Goal: Task Accomplishment & Management: Use online tool/utility

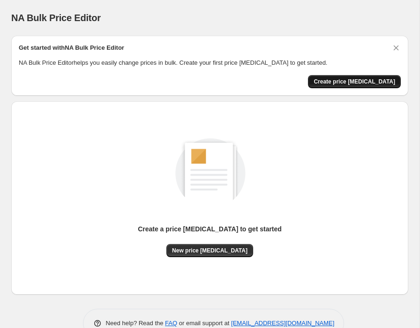
click at [362, 81] on span "Create price [MEDICAL_DATA]" at bounding box center [354, 81] width 82 height 7
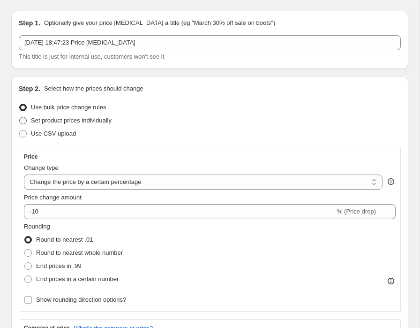
scroll to position [37, 0]
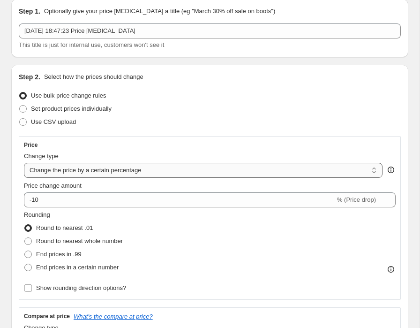
click at [115, 174] on select "Change the price to a certain amount Change the price by a certain amount Chang…" at bounding box center [203, 170] width 358 height 15
select select "pc"
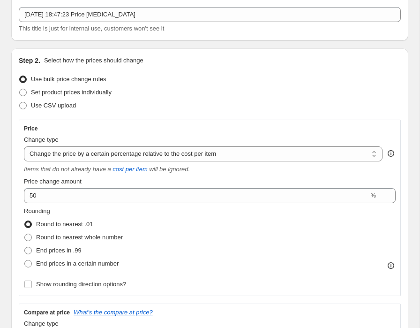
scroll to position [53, 0]
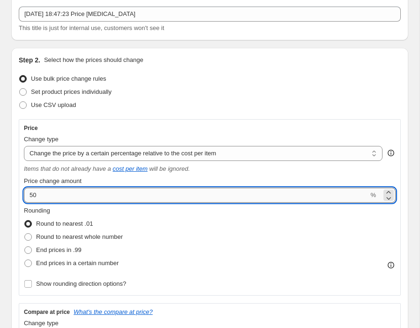
click at [235, 198] on input "50" at bounding box center [196, 194] width 344 height 15
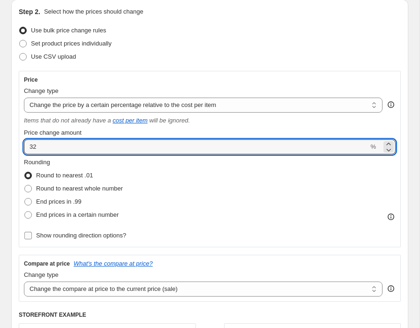
scroll to position [103, 0]
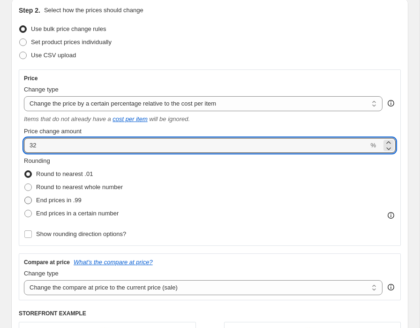
type input "32"
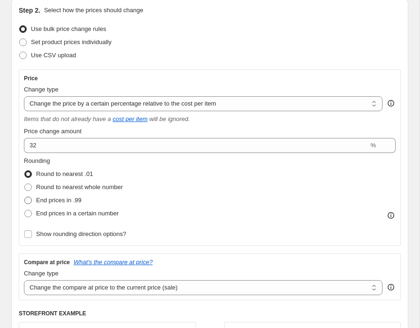
click at [32, 201] on span at bounding box center [28, 200] width 8 height 8
click at [25, 197] on input "End prices in .99" at bounding box center [24, 196] width 0 height 0
radio input "true"
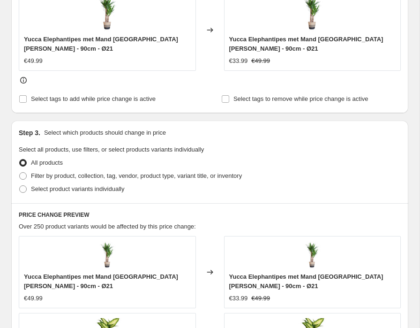
scroll to position [436, 0]
click at [26, 188] on span at bounding box center [22, 188] width 7 height 7
click at [20, 185] on input "Select product variants individually" at bounding box center [19, 185] width 0 height 0
radio input "true"
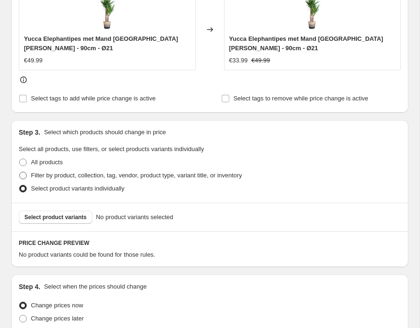
click at [124, 177] on span "Filter by product, collection, tag, vendor, product type, variant title, or inv…" at bounding box center [136, 175] width 211 height 7
click at [20, 172] on input "Filter by product, collection, tag, vendor, product type, variant title, or inv…" at bounding box center [19, 172] width 0 height 0
radio input "true"
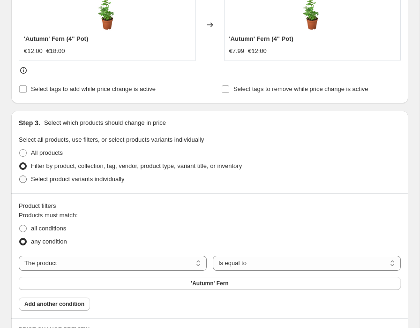
click at [78, 179] on span "Select product variants individually" at bounding box center [77, 178] width 93 height 7
click at [20, 176] on input "Select product variants individually" at bounding box center [19, 175] width 0 height 0
radio input "true"
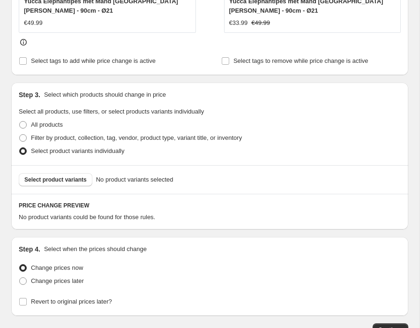
scroll to position [472, 0]
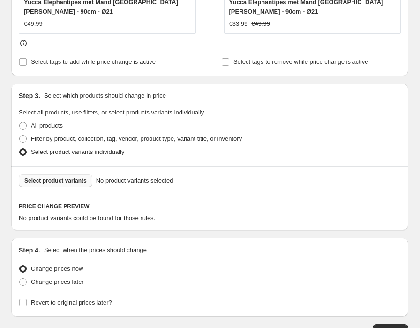
click at [46, 180] on span "Select product variants" at bounding box center [55, 180] width 62 height 7
click at [56, 141] on span "Filter by product, collection, tag, vendor, product type, variant title, or inv…" at bounding box center [136, 138] width 211 height 7
click at [20, 135] on input "Filter by product, collection, tag, vendor, product type, variant title, or inv…" at bounding box center [19, 135] width 0 height 0
radio input "true"
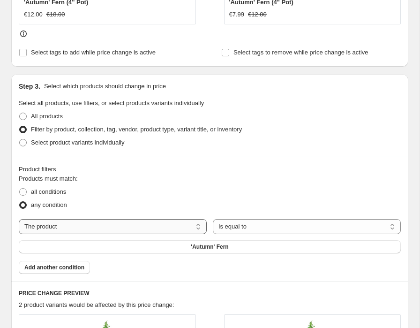
click at [121, 225] on select "The product The product's collection The product's tag The product's vendor The…" at bounding box center [113, 226] width 188 height 15
click at [19, 219] on select "The product The product's collection The product's tag The product's vendor The…" at bounding box center [113, 226] width 188 height 15
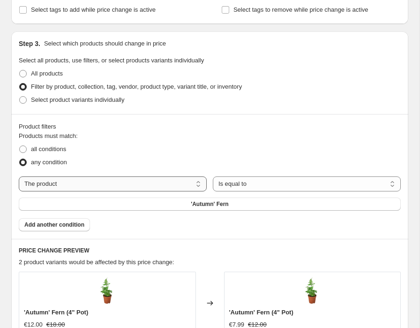
scroll to position [508, 0]
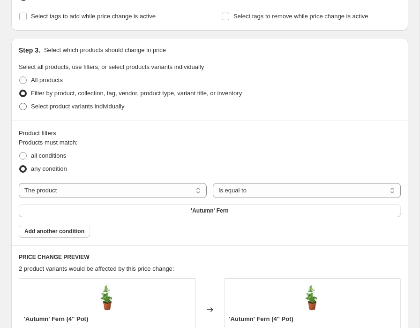
click at [55, 103] on span "Select product variants individually" at bounding box center [77, 106] width 93 height 7
click at [20, 103] on input "Select product variants individually" at bounding box center [19, 103] width 0 height 0
radio input "true"
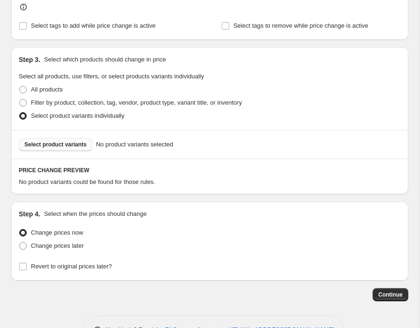
click at [80, 149] on button "Select product variants" at bounding box center [56, 144] width 74 height 13
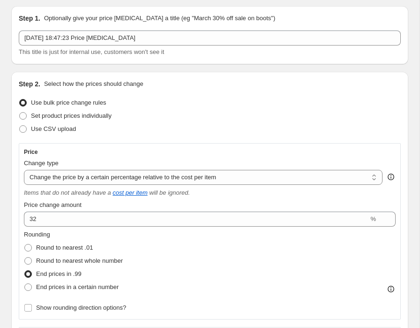
scroll to position [0, 0]
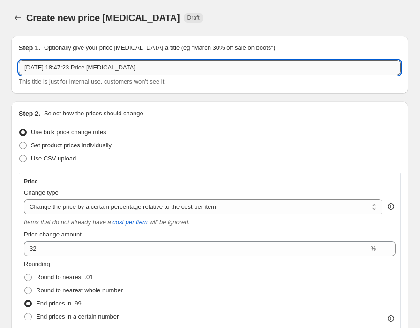
click at [144, 67] on input "[DATE] 18:47:23 Price [MEDICAL_DATA]" at bounding box center [210, 67] width 382 height 15
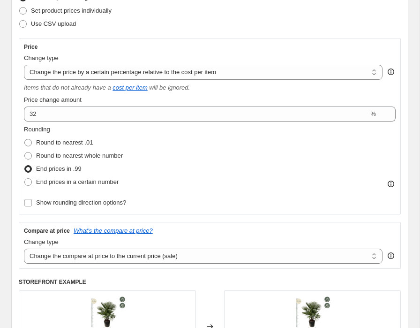
scroll to position [135, 0]
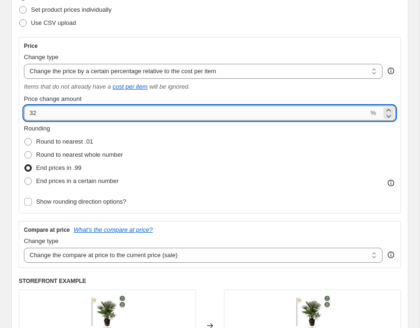
click at [137, 114] on input "32" at bounding box center [196, 112] width 344 height 15
type input "3"
type input "55"
click at [249, 30] on div "Step 2. Select how the prices should change Use bulk price change rules Set pro…" at bounding box center [210, 184] width 382 height 423
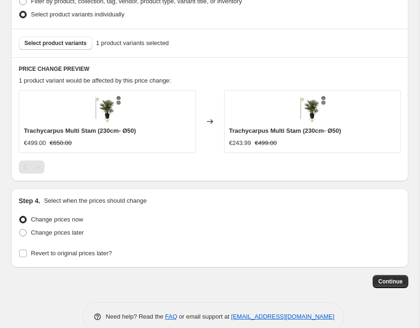
scroll to position [618, 0]
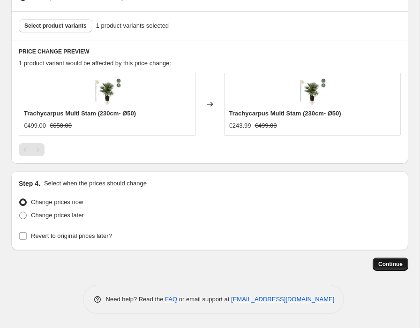
click at [393, 266] on span "Continue" at bounding box center [390, 263] width 24 height 7
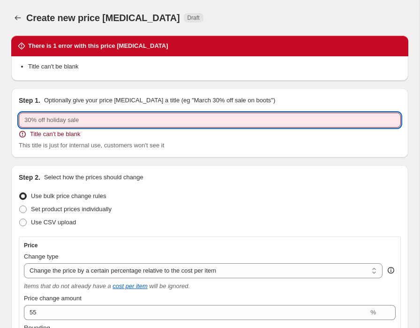
click at [212, 115] on input "text" at bounding box center [210, 119] width 382 height 15
type input "1"
paste input "Trachycarpus Multi Stam"
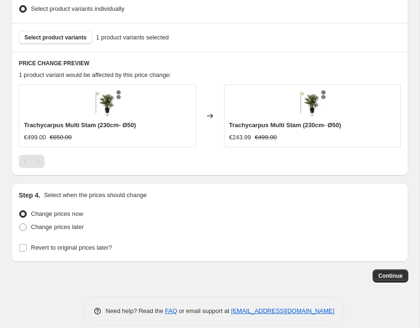
scroll to position [681, 0]
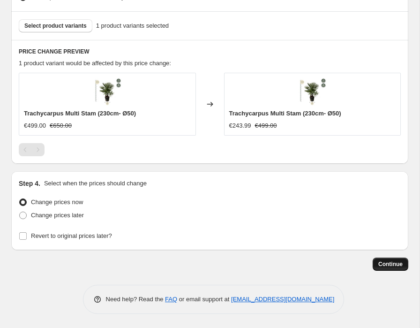
type input "Trachycarpus Multi Stam 55%"
click at [384, 265] on span "Continue" at bounding box center [390, 263] width 24 height 7
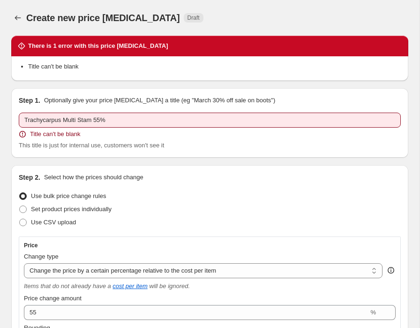
scroll to position [618, 0]
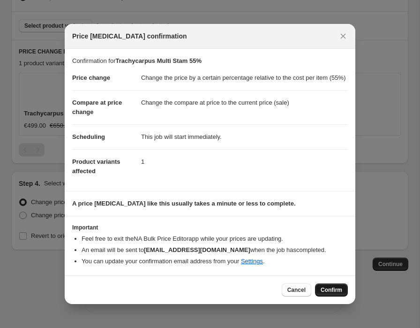
click at [327, 293] on span "Confirm" at bounding box center [332, 289] width 22 height 7
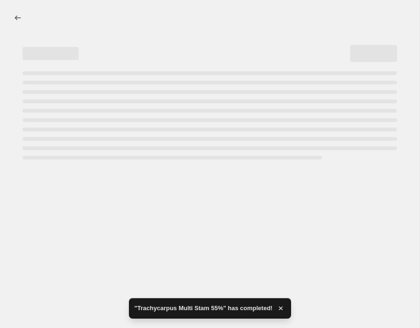
select select "pc"
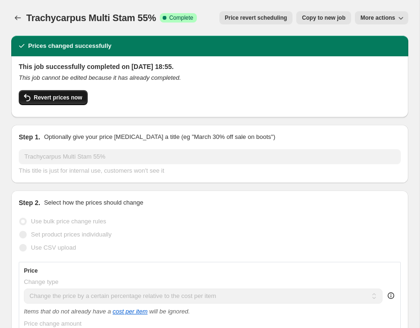
click at [43, 97] on span "Revert prices now" at bounding box center [58, 97] width 48 height 7
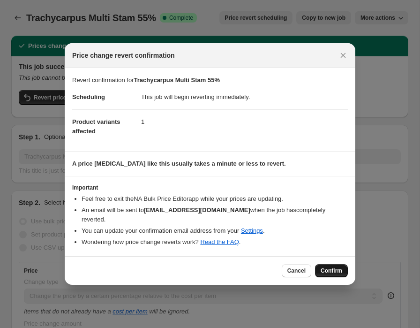
click at [335, 268] on span "Confirm" at bounding box center [332, 270] width 22 height 7
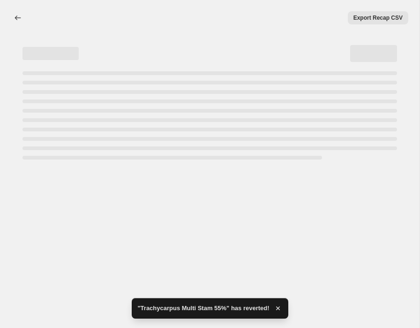
select select "pc"
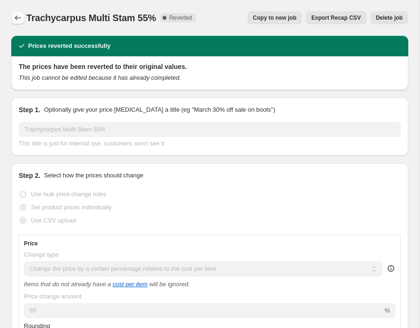
click at [15, 14] on icon "Price change jobs" at bounding box center [17, 17] width 9 height 9
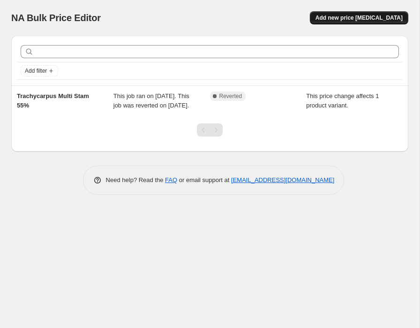
click at [369, 20] on span "Add new price [MEDICAL_DATA]" at bounding box center [358, 17] width 87 height 7
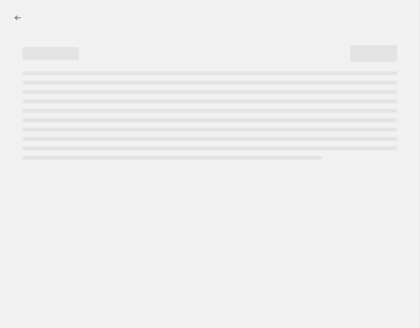
select select "percentage"
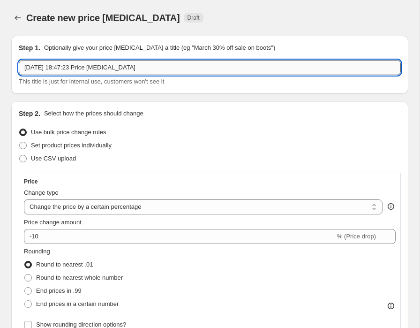
click at [203, 68] on input "[DATE] 18:47:23 Price [MEDICAL_DATA]" at bounding box center [210, 67] width 382 height 15
paste input "Trachycarpus Multi Stam"
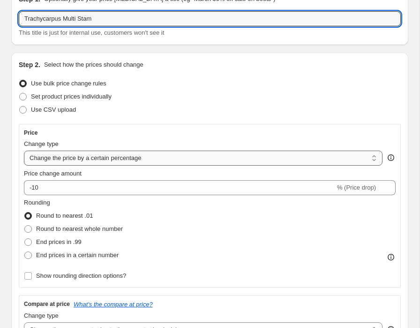
type input "Trachycarpus Multi Stam"
click at [162, 160] on select "Change the price to a certain amount Change the price by a certain amount Chang…" at bounding box center [203, 157] width 358 height 15
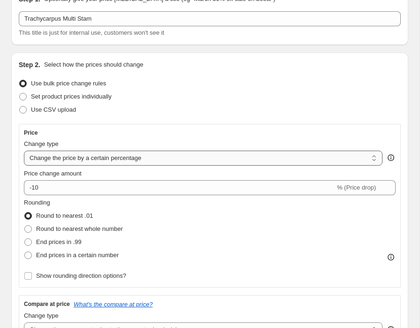
select select "pc"
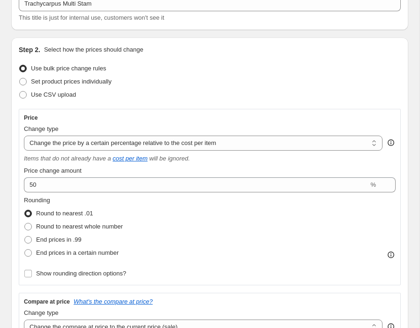
scroll to position [69, 0]
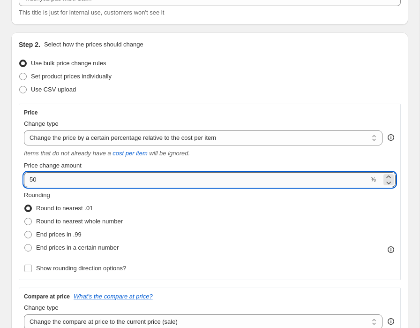
click at [105, 182] on input "50" at bounding box center [196, 179] width 344 height 15
type input "5"
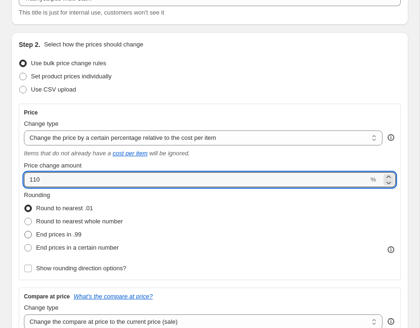
type input "110"
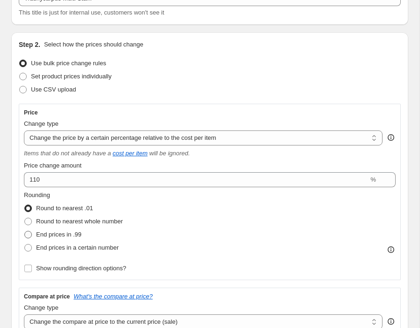
click at [77, 232] on span "End prices in .99" at bounding box center [58, 234] width 45 height 7
click at [25, 231] on input "End prices in .99" at bounding box center [24, 231] width 0 height 0
radio input "true"
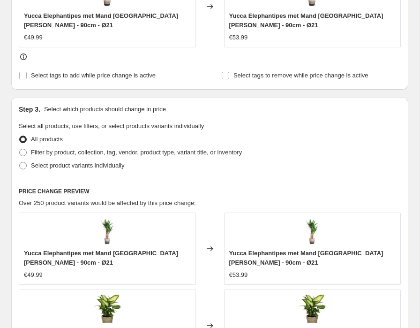
scroll to position [456, 0]
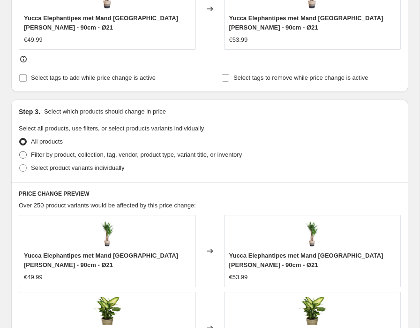
click at [109, 151] on span "Filter by product, collection, tag, vendor, product type, variant title, or inv…" at bounding box center [136, 154] width 211 height 9
click at [20, 151] on input "Filter by product, collection, tag, vendor, product type, variant title, or inv…" at bounding box center [19, 151] width 0 height 0
radio input "true"
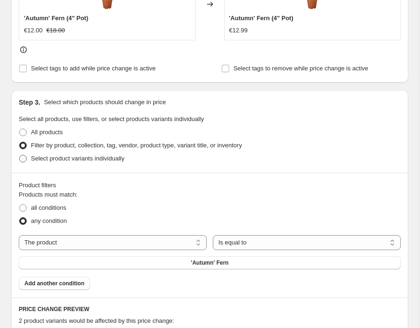
click at [80, 158] on span "Select product variants individually" at bounding box center [77, 158] width 93 height 7
click at [20, 155] on input "Select product variants individually" at bounding box center [19, 155] width 0 height 0
radio input "true"
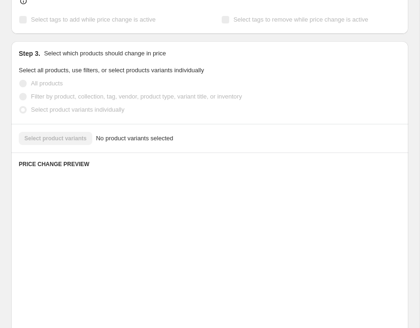
scroll to position [507, 0]
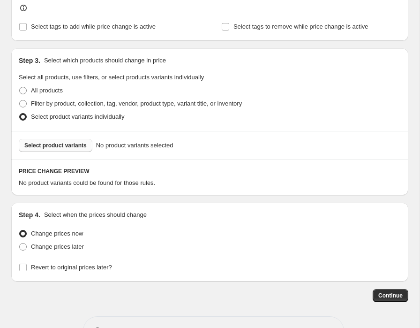
click at [68, 145] on span "Select product variants" at bounding box center [55, 145] width 62 height 7
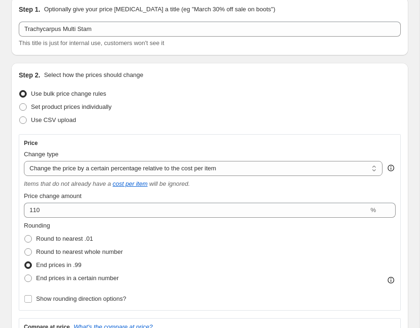
scroll to position [46, 0]
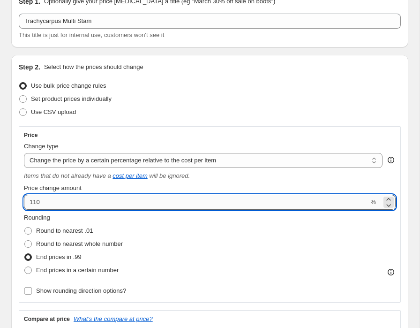
click at [35, 201] on input "110" at bounding box center [196, 201] width 344 height 15
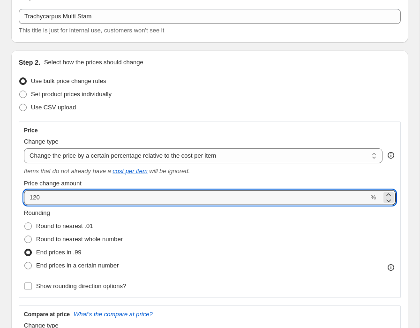
scroll to position [0, 0]
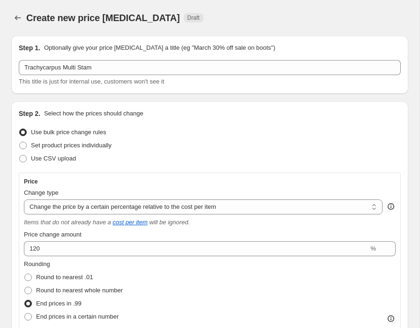
click at [241, 168] on div "Step 2. Select how the prices should change Use bulk price change rules Set pro…" at bounding box center [210, 320] width 382 height 423
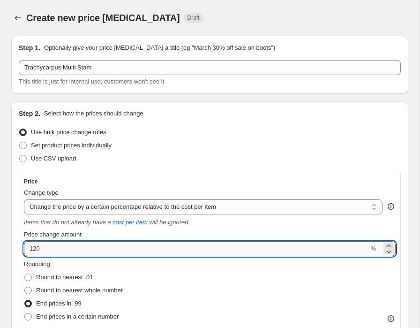
click at [49, 246] on input "120" at bounding box center [196, 248] width 344 height 15
click at [217, 138] on div "Use bulk price change rules" at bounding box center [210, 132] width 382 height 13
click at [81, 247] on input "125" at bounding box center [196, 248] width 344 height 15
click at [242, 142] on div "Set product prices individually" at bounding box center [210, 145] width 382 height 13
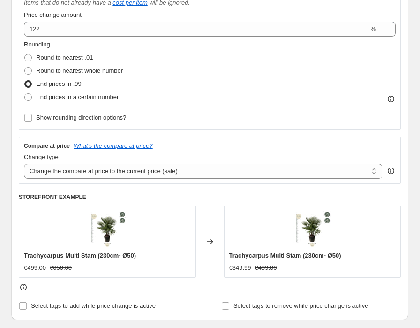
scroll to position [159, 0]
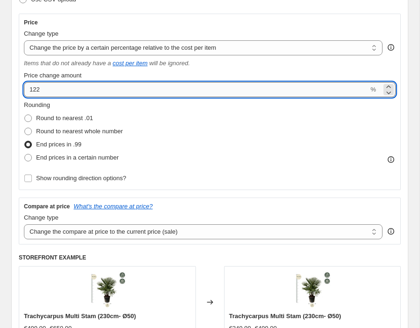
click at [60, 88] on input "122" at bounding box center [196, 89] width 344 height 15
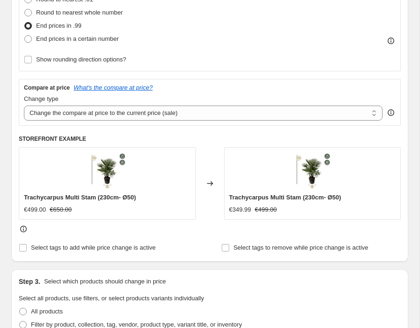
scroll to position [201, 0]
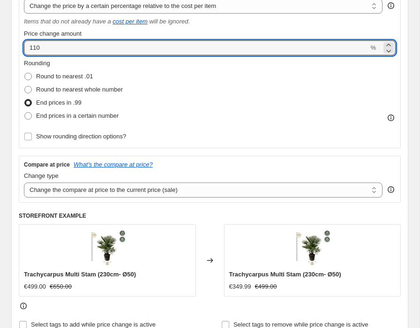
click at [254, 91] on div "Rounding Round to nearest .01 Round to nearest whole number End prices in .99 E…" at bounding box center [210, 91] width 372 height 64
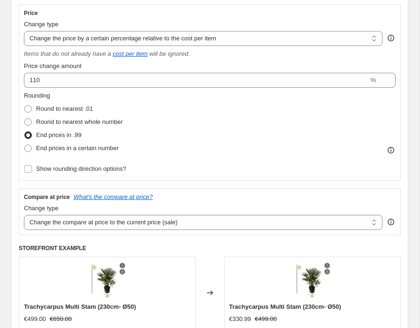
scroll to position [138, 0]
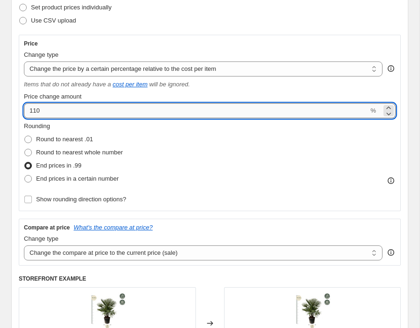
click at [119, 112] on input "110" at bounding box center [196, 110] width 344 height 15
type input "115"
click at [237, 135] on div "Rounding Round to nearest .01 Round to nearest whole number End prices in .99 E…" at bounding box center [210, 153] width 372 height 64
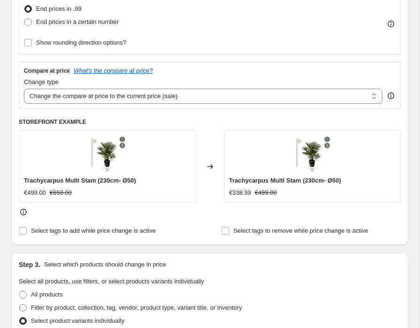
scroll to position [295, 0]
click at [277, 37] on div "Rounding Round to nearest .01 Round to nearest whole number End prices in .99 E…" at bounding box center [210, 6] width 372 height 84
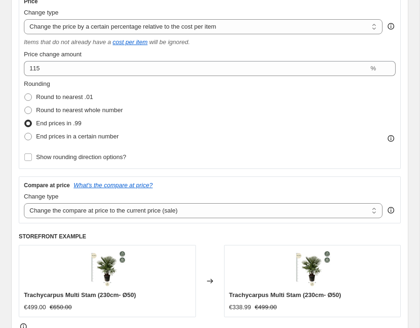
scroll to position [172, 0]
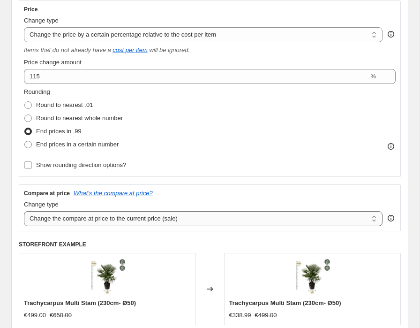
click at [76, 216] on select "Change the compare at price to the current price (sale) Change the compare at p…" at bounding box center [203, 218] width 358 height 15
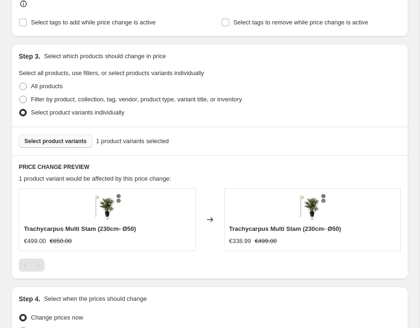
scroll to position [508, 0]
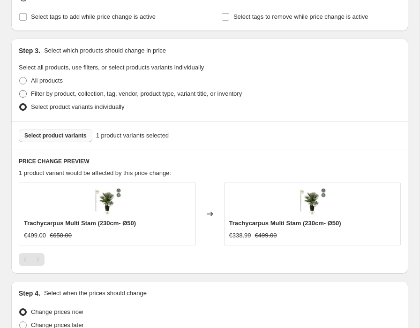
click at [57, 93] on span "Filter by product, collection, tag, vendor, product type, variant title, or inv…" at bounding box center [136, 93] width 211 height 7
click at [20, 90] on input "Filter by product, collection, tag, vendor, product type, variant title, or inv…" at bounding box center [19, 90] width 0 height 0
radio input "true"
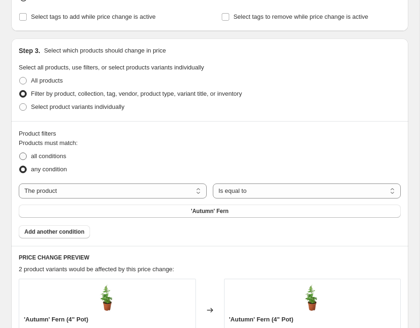
click at [52, 154] on span "all conditions" at bounding box center [48, 155] width 35 height 7
click at [20, 153] on input "all conditions" at bounding box center [19, 152] width 0 height 0
radio input "true"
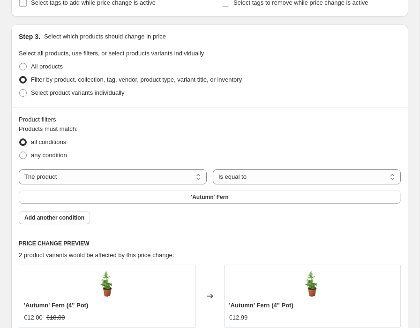
scroll to position [524, 0]
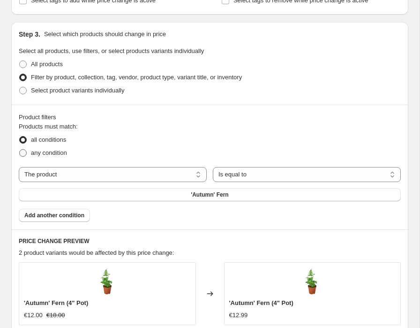
click at [61, 155] on span "any condition" at bounding box center [49, 152] width 36 height 7
click at [20, 149] on input "any condition" at bounding box center [19, 149] width 0 height 0
radio input "true"
click at [52, 67] on span "All products" at bounding box center [47, 63] width 32 height 7
click at [20, 61] on input "All products" at bounding box center [19, 60] width 0 height 0
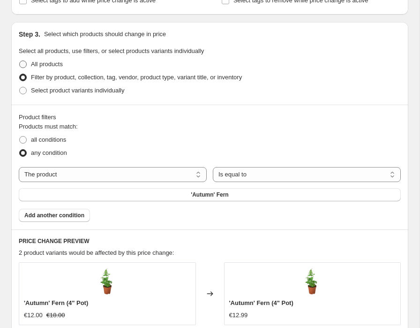
radio input "true"
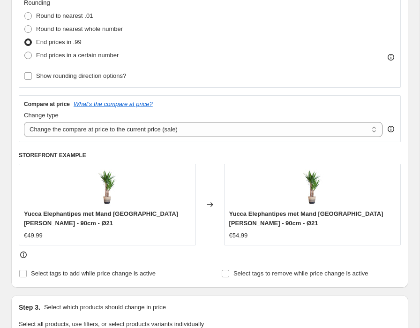
scroll to position [247, 0]
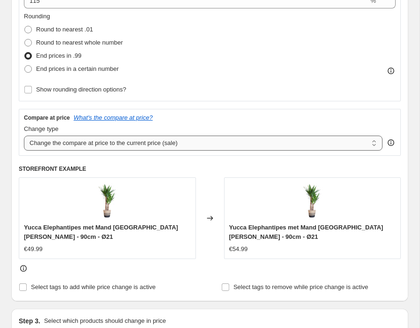
click at [137, 144] on select "Change the compare at price to the current price (sale) Change the compare at p…" at bounding box center [203, 142] width 358 height 15
click at [24, 135] on select "Change the compare at price to the current price (sale) Change the compare at p…" at bounding box center [203, 142] width 358 height 15
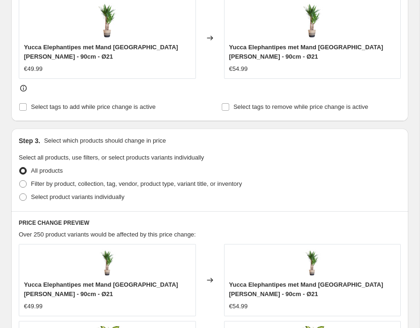
scroll to position [430, 0]
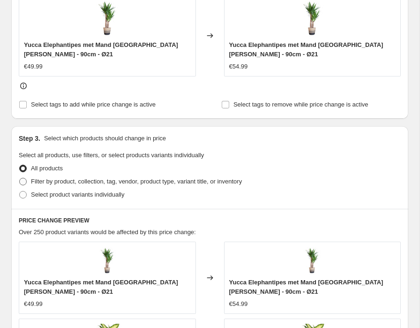
click at [73, 182] on span "Filter by product, collection, tag, vendor, product type, variant title, or inv…" at bounding box center [136, 181] width 211 height 7
click at [20, 178] on input "Filter by product, collection, tag, vendor, product type, variant title, or inv…" at bounding box center [19, 178] width 0 height 0
radio input "true"
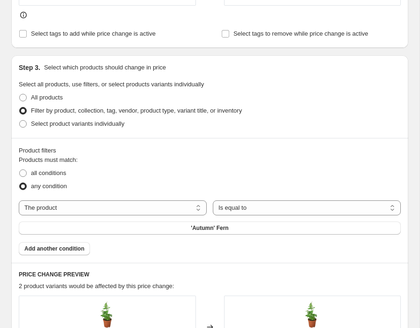
scroll to position [492, 0]
click at [258, 210] on select "Is equal to Is not equal to" at bounding box center [307, 207] width 188 height 15
click at [160, 207] on select "The product The product's collection The product's tag The product's vendor The…" at bounding box center [113, 207] width 188 height 15
click at [58, 172] on span "all conditions" at bounding box center [48, 172] width 35 height 7
click at [20, 169] on input "all conditions" at bounding box center [19, 169] width 0 height 0
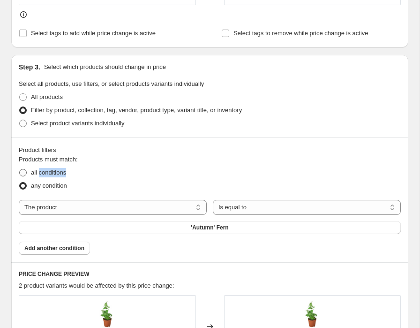
radio input "true"
click at [62, 209] on select "The product The product's collection The product's tag The product's vendor The…" at bounding box center [113, 207] width 188 height 15
select select "collection"
click at [216, 225] on button "Acer" at bounding box center [210, 227] width 382 height 13
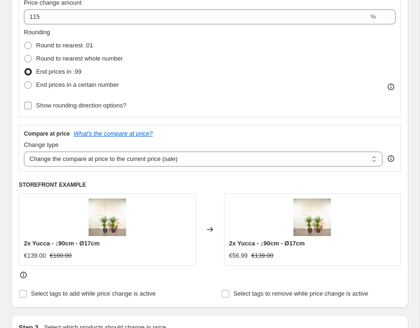
scroll to position [258, 0]
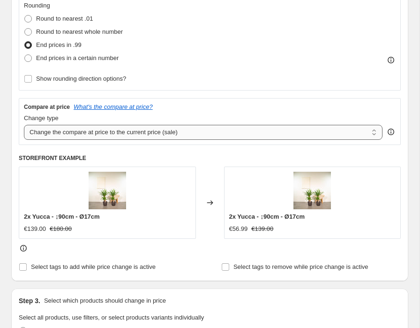
click at [158, 133] on select "Change the compare at price to the current price (sale) Change the compare at p…" at bounding box center [203, 132] width 358 height 15
click at [24, 125] on select "Change the compare at price to the current price (sale) Change the compare at p…" at bounding box center [203, 132] width 358 height 15
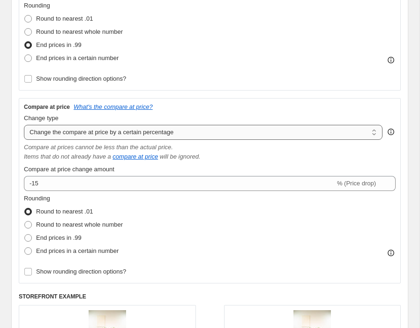
click at [182, 133] on select "Change the compare at price to the current price (sale) Change the compare at p…" at bounding box center [203, 132] width 358 height 15
click at [24, 125] on select "Change the compare at price to the current price (sale) Change the compare at p…" at bounding box center [203, 132] width 358 height 15
click at [164, 130] on select "Change the compare at price to the current price (sale) Change the compare at p…" at bounding box center [203, 132] width 358 height 15
select select "pp"
click at [24, 125] on select "Change the compare at price to the current price (sale) Change the compare at p…" at bounding box center [203, 132] width 358 height 15
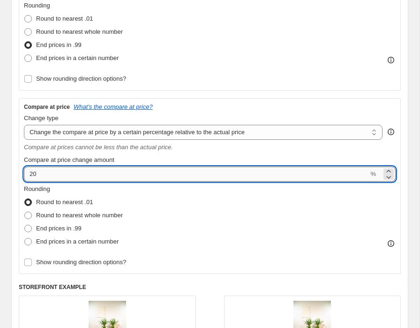
click at [106, 172] on input "20" at bounding box center [196, 173] width 344 height 15
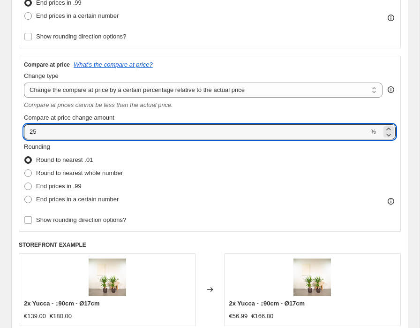
scroll to position [300, 0]
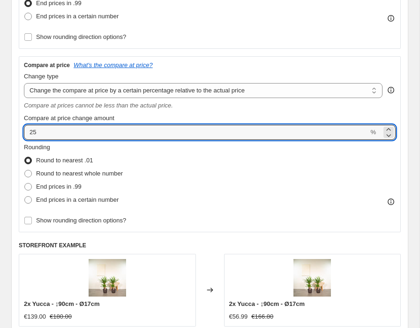
type input "2"
type input "10"
click at [270, 29] on div "Rounding Round to nearest .01 Round to nearest whole number End prices in .99 E…" at bounding box center [210, 1] width 372 height 84
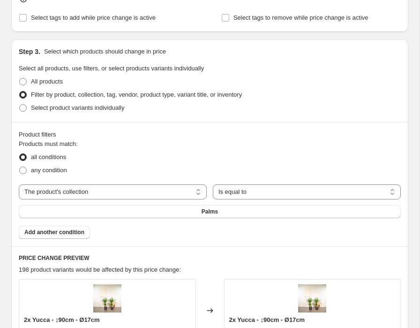
scroll to position [661, 0]
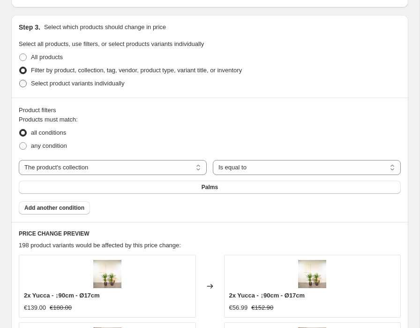
click at [70, 82] on span "Select product variants individually" at bounding box center [77, 83] width 93 height 7
click at [20, 80] on input "Select product variants individually" at bounding box center [19, 80] width 0 height 0
radio input "true"
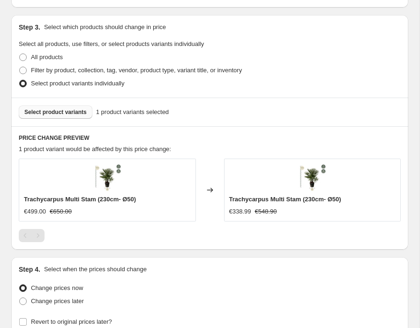
click at [63, 111] on span "Select product variants" at bounding box center [55, 111] width 62 height 7
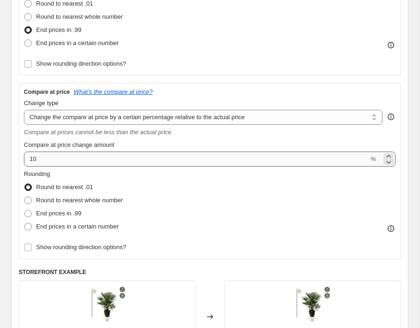
scroll to position [272, 0]
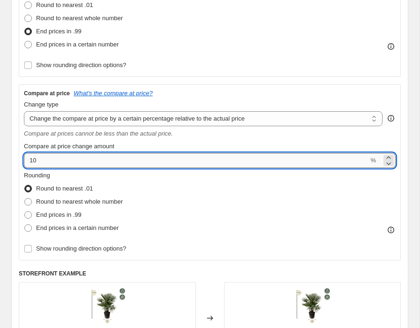
click at [142, 160] on input "10" at bounding box center [196, 160] width 344 height 15
type input "1"
type input "5"
click at [258, 27] on div "Rounding Round to nearest .01 Round to nearest whole number End prices in .99 E…" at bounding box center [210, 19] width 372 height 64
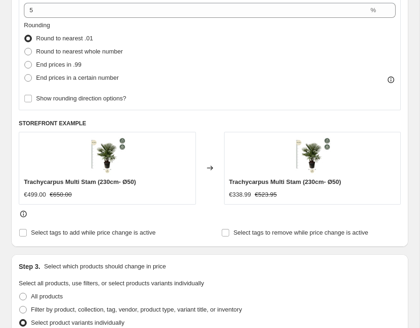
scroll to position [434, 0]
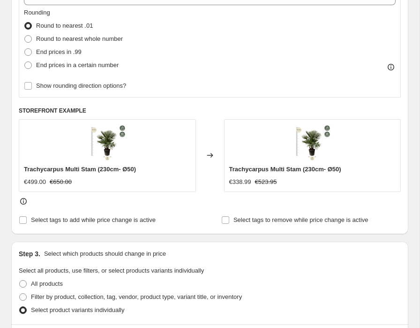
click at [258, 69] on div "Rounding Round to nearest .01 Round to nearest whole number End prices in .99 E…" at bounding box center [210, 40] width 372 height 64
click at [262, 154] on div "Trachycarpus Multi Stam (230cm- Ø50) €338.99 €523.95" at bounding box center [312, 155] width 177 height 72
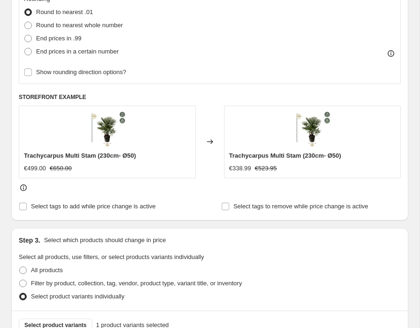
click at [265, 186] on div at bounding box center [210, 187] width 382 height 9
click at [261, 158] on span "Trachycarpus Multi Stam (230cm- Ø50)" at bounding box center [285, 155] width 112 height 7
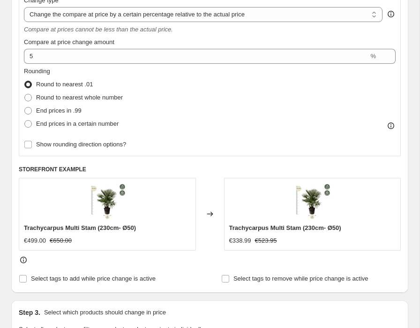
scroll to position [380, 0]
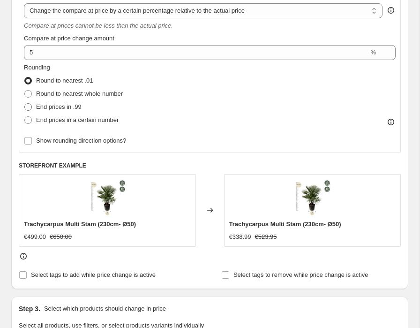
click at [68, 109] on span "End prices in .99" at bounding box center [58, 106] width 45 height 7
click at [25, 104] on input "End prices in .99" at bounding box center [24, 103] width 0 height 0
radio input "true"
click at [255, 216] on div "Trachycarpus Multi Stam (230cm- Ø50) €338.99 €523.99" at bounding box center [312, 210] width 177 height 72
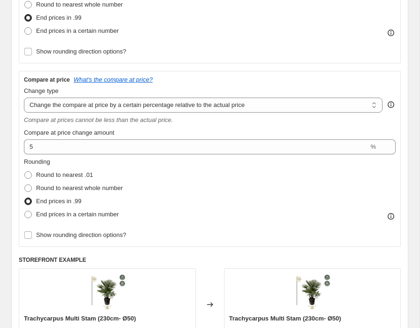
scroll to position [284, 0]
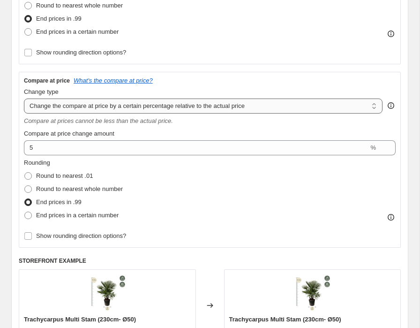
click at [160, 110] on select "Change the compare at price to the current price (sale) Change the compare at p…" at bounding box center [203, 105] width 358 height 15
select select "bp"
click at [24, 98] on select "Change the compare at price to the current price (sale) Change the compare at p…" at bounding box center [203, 105] width 358 height 15
type input "12.00"
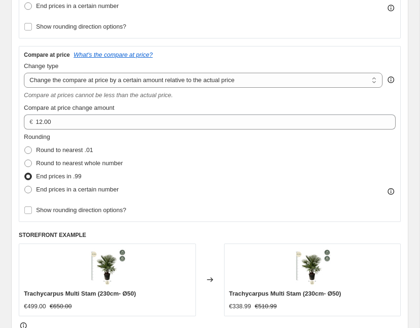
scroll to position [308, 0]
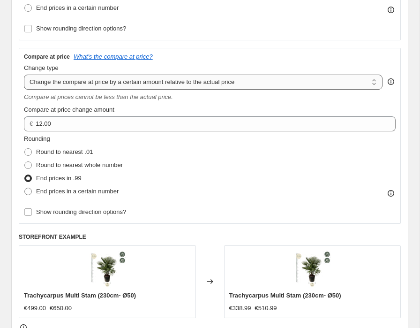
click at [206, 77] on select "Change the compare at price to the current price (sale) Change the compare at p…" at bounding box center [203, 82] width 358 height 15
select select "pp"
click at [24, 75] on select "Change the compare at price to the current price (sale) Change the compare at p…" at bounding box center [203, 82] width 358 height 15
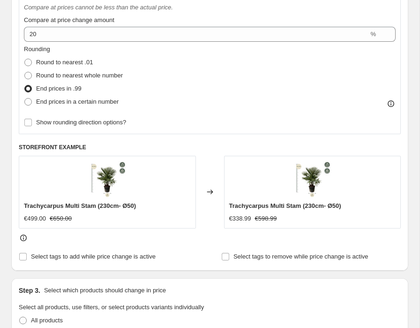
scroll to position [402, 0]
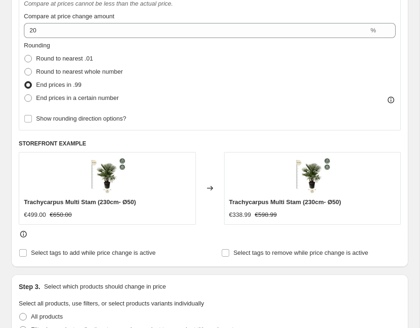
click at [172, 190] on div "Trachycarpus Multi Stam (230cm- Ø50) €499.00 €650.00" at bounding box center [107, 188] width 177 height 72
click at [259, 196] on div "Trachycarpus Multi Stam (230cm- Ø50) €338.99 €598.99" at bounding box center [312, 188] width 177 height 72
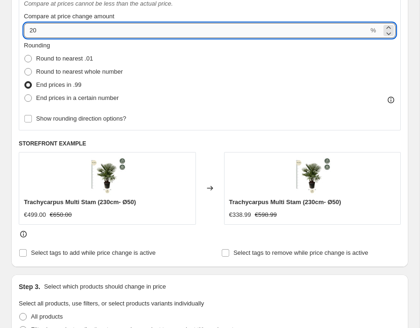
click at [228, 32] on input "20" at bounding box center [196, 30] width 344 height 15
type input "2"
type input "10"
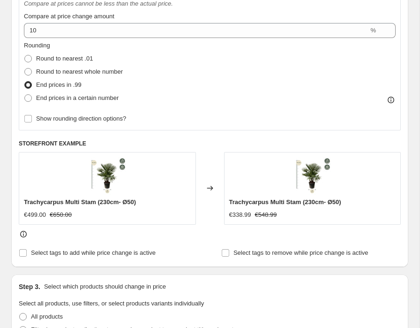
click at [371, 75] on div "Rounding Round to nearest .01 Round to nearest whole number End prices in .99 E…" at bounding box center [210, 73] width 372 height 64
click at [391, 100] on icon at bounding box center [390, 99] width 9 height 9
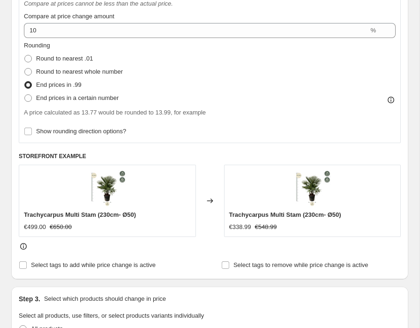
click at [391, 100] on icon at bounding box center [390, 99] width 9 height 9
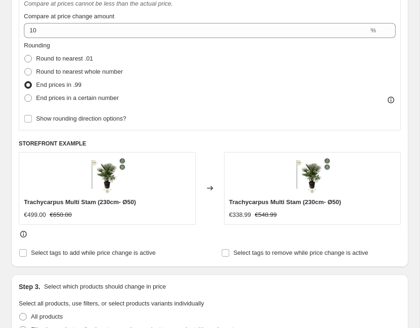
click at [391, 100] on icon at bounding box center [390, 99] width 9 height 9
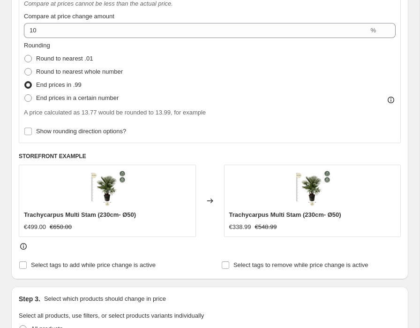
click at [391, 100] on icon at bounding box center [390, 99] width 9 height 9
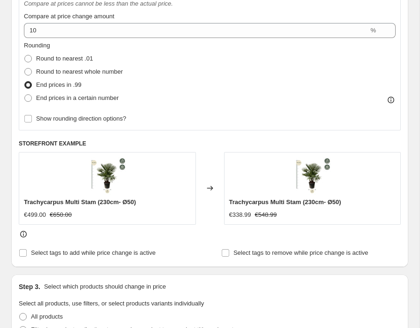
click at [363, 175] on div "Trachycarpus Multi Stam (230cm- Ø50) €338.99 €548.99" at bounding box center [312, 188] width 177 height 72
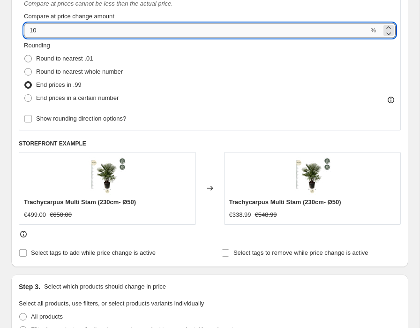
click at [76, 33] on input "10" at bounding box center [196, 30] width 344 height 15
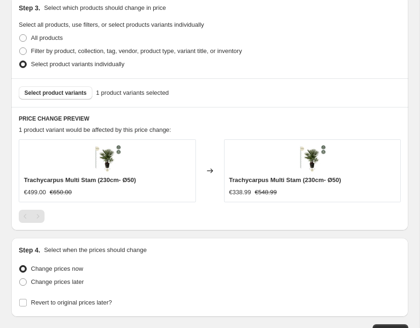
scroll to position [707, 0]
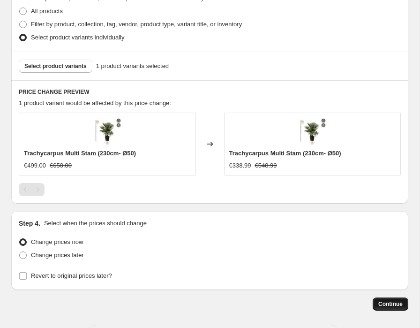
type input "20"
click at [387, 301] on span "Continue" at bounding box center [390, 303] width 24 height 7
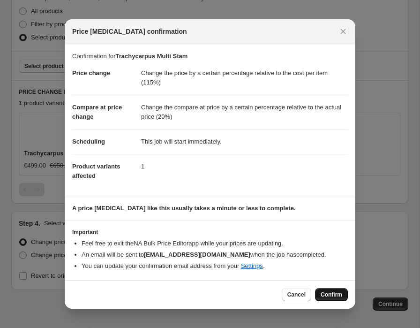
click at [335, 291] on span "Confirm" at bounding box center [332, 294] width 22 height 7
type input "Trachycarpus Multi Stam"
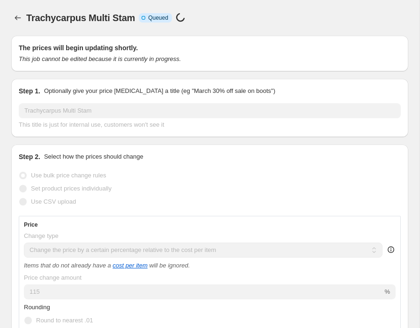
scroll to position [707, 0]
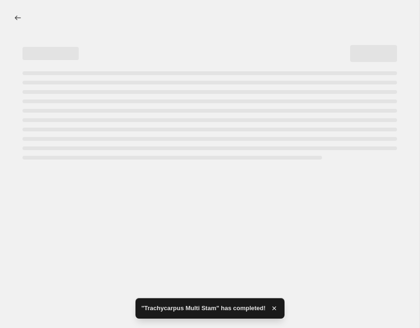
select select "pc"
select select "pp"
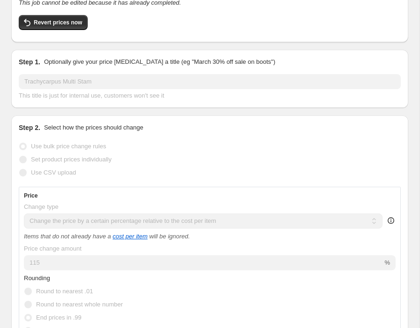
scroll to position [0, 0]
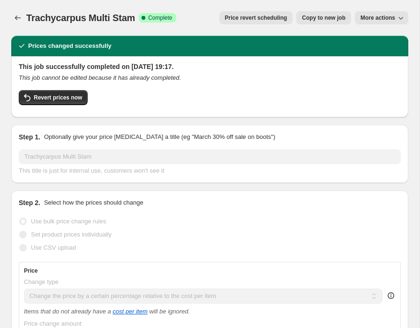
click at [381, 15] on span "More actions" at bounding box center [377, 17] width 35 height 7
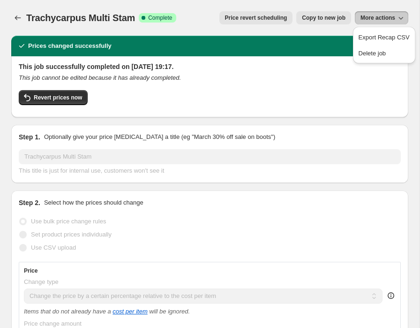
click at [381, 15] on span "More actions" at bounding box center [377, 17] width 35 height 7
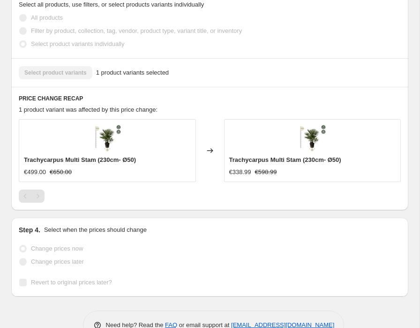
scroll to position [793, 0]
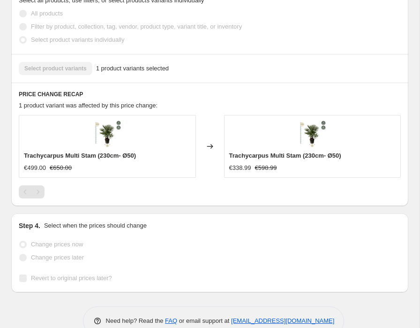
click at [117, 64] on span "1 product variants selected" at bounding box center [132, 68] width 73 height 9
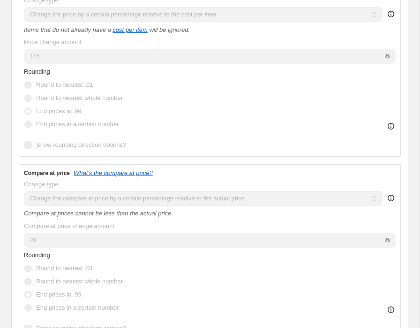
scroll to position [0, 0]
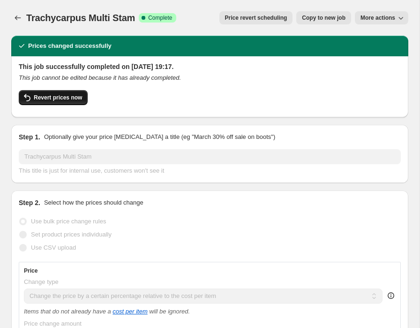
click at [50, 97] on span "Revert prices now" at bounding box center [58, 97] width 48 height 7
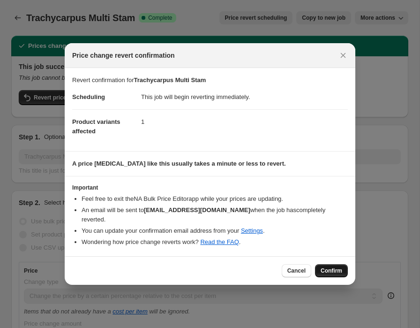
click at [333, 272] on span "Confirm" at bounding box center [332, 270] width 22 height 7
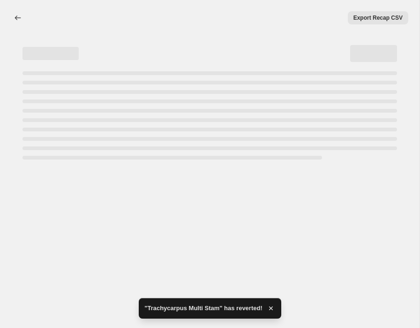
select select "pc"
select select "pp"
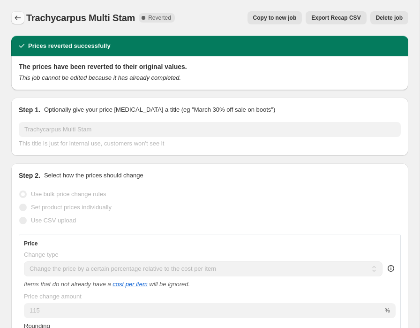
click at [16, 21] on icon "Price change jobs" at bounding box center [17, 17] width 9 height 9
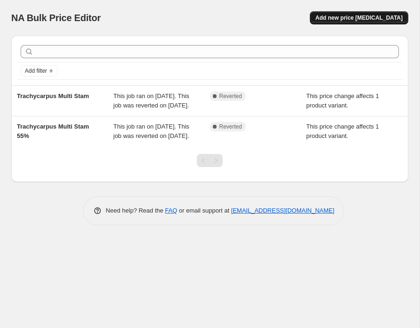
click at [382, 17] on span "Add new price [MEDICAL_DATA]" at bounding box center [358, 17] width 87 height 7
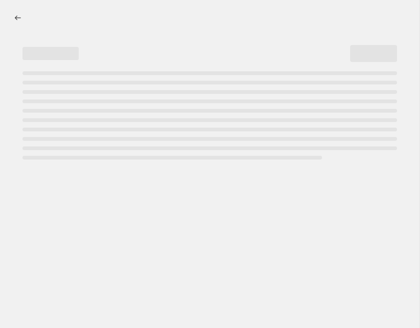
select select "percentage"
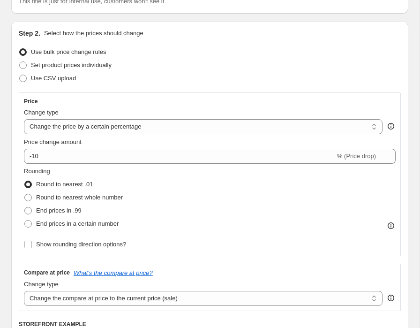
scroll to position [81, 0]
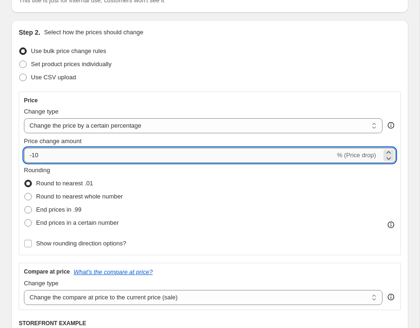
click at [94, 156] on input "-10" at bounding box center [179, 155] width 311 height 15
type input "110"
click at [137, 125] on select "Change the price to a certain amount Change the price by a certain amount Chang…" at bounding box center [203, 125] width 358 height 15
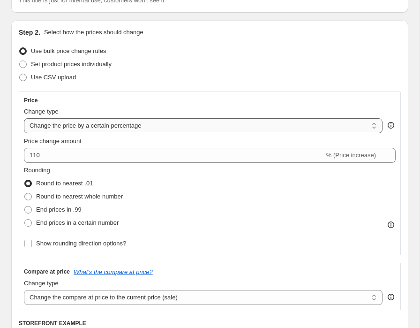
select select "pc"
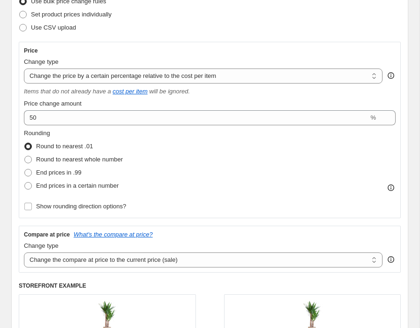
scroll to position [132, 0]
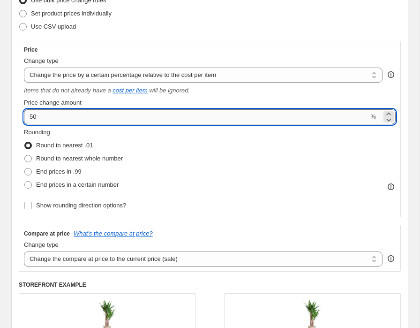
click at [85, 116] on input "50" at bounding box center [196, 116] width 344 height 15
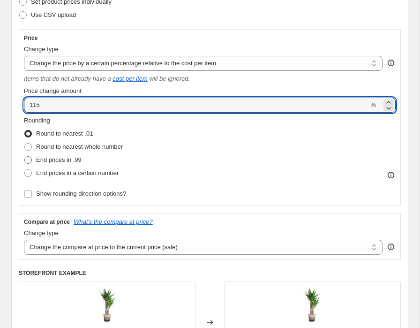
type input "115"
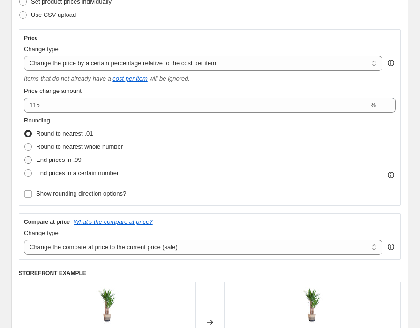
click at [75, 159] on span "End prices in .99" at bounding box center [58, 159] width 45 height 7
click at [25, 157] on input "End prices in .99" at bounding box center [24, 156] width 0 height 0
radio input "true"
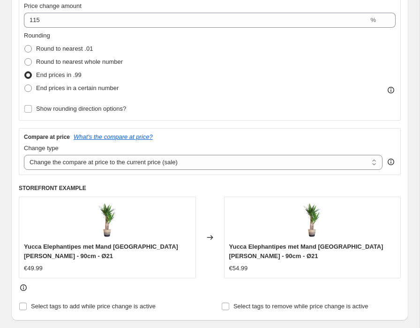
scroll to position [229, 0]
click at [93, 164] on select "Change the compare at price to the current price (sale) Change the compare at p…" at bounding box center [203, 161] width 358 height 15
select select "pp"
click at [24, 154] on select "Change the compare at price to the current price (sale) Change the compare at p…" at bounding box center [203, 161] width 358 height 15
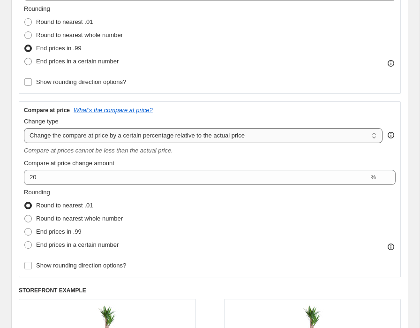
scroll to position [257, 0]
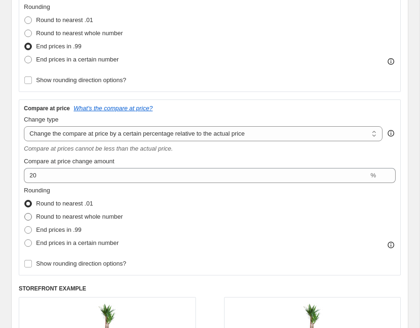
click at [105, 216] on span "Round to nearest whole number" at bounding box center [79, 216] width 87 height 7
click at [25, 213] on input "Round to nearest whole number" at bounding box center [24, 213] width 0 height 0
radio input "true"
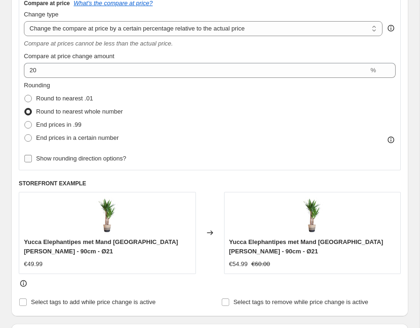
scroll to position [362, 0]
click at [28, 135] on span at bounding box center [27, 137] width 7 height 7
click at [25, 134] on input "End prices in a certain number" at bounding box center [24, 134] width 0 height 0
radio input "true"
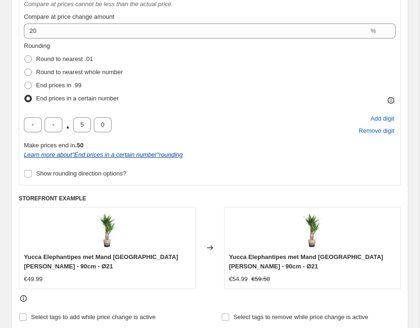
scroll to position [402, 0]
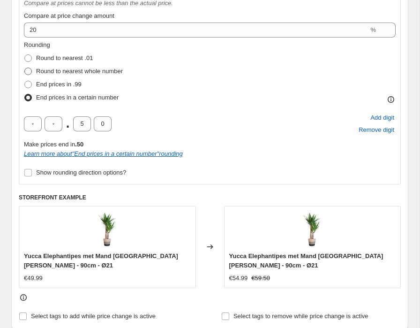
click at [74, 66] on label "Round to nearest whole number" at bounding box center [73, 71] width 99 height 13
click at [25, 67] on input "Round to nearest whole number" at bounding box center [24, 67] width 0 height 0
radio input "true"
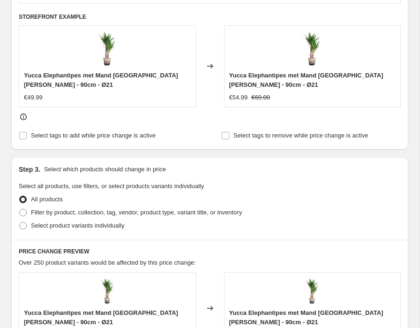
scroll to position [529, 0]
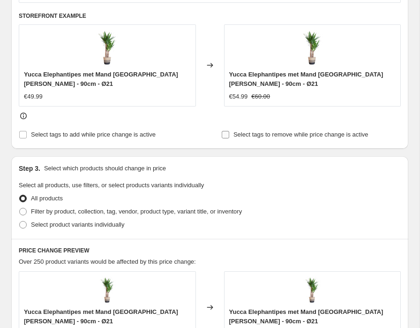
click at [227, 134] on input "Select tags to remove while price change is active" at bounding box center [225, 134] width 7 height 7
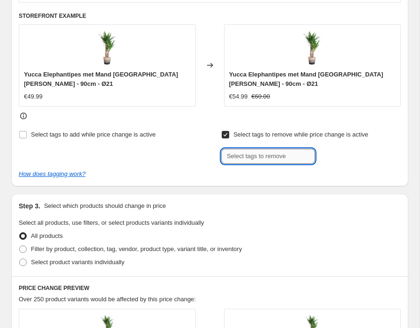
click at [247, 160] on input "text" at bounding box center [268, 156] width 94 height 15
click at [57, 178] on div "How does tagging work?" at bounding box center [210, 173] width 382 height 9
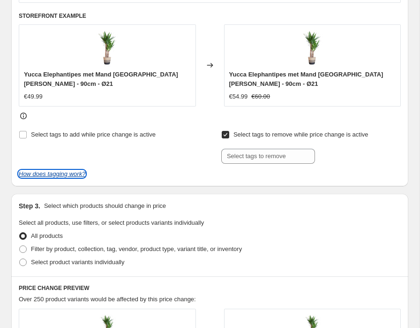
click at [57, 175] on icon "How does tagging work?" at bounding box center [52, 173] width 67 height 7
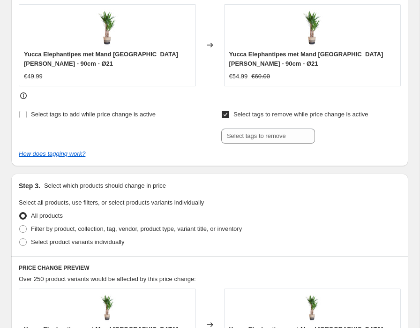
click at [225, 115] on input "Select tags to remove while price change is active" at bounding box center [225, 114] width 7 height 7
checkbox input "false"
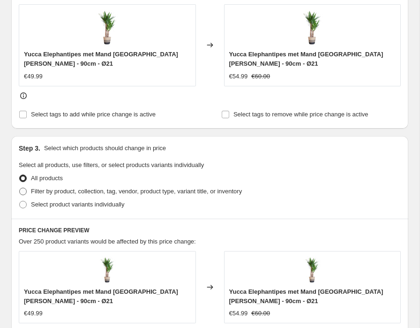
click at [186, 197] on label "Filter by product, collection, tag, vendor, product type, variant title, or inv…" at bounding box center [130, 191] width 223 height 13
click at [20, 188] on input "Filter by product, collection, tag, vendor, product type, variant title, or inv…" at bounding box center [19, 187] width 0 height 0
radio input "true"
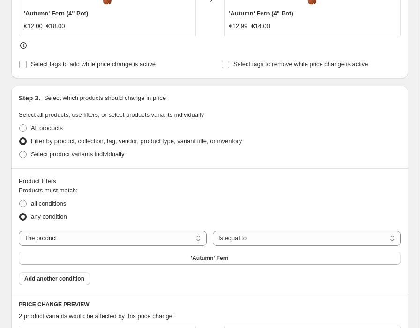
scroll to position [590, 0]
click at [75, 238] on select "The product The product's collection The product's tag The product's vendor The…" at bounding box center [113, 237] width 188 height 15
click at [19, 230] on select "The product The product's collection The product's tag The product's vendor The…" at bounding box center [113, 237] width 188 height 15
click at [75, 238] on select "The product The product's collection The product's tag The product's vendor The…" at bounding box center [113, 237] width 188 height 15
click at [19, 230] on select "The product The product's collection The product's tag The product's vendor The…" at bounding box center [113, 237] width 188 height 15
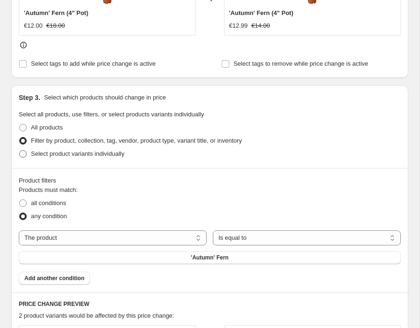
click at [73, 155] on span "Select product variants individually" at bounding box center [77, 153] width 93 height 7
click at [20, 150] on input "Select product variants individually" at bounding box center [19, 150] width 0 height 0
radio input "true"
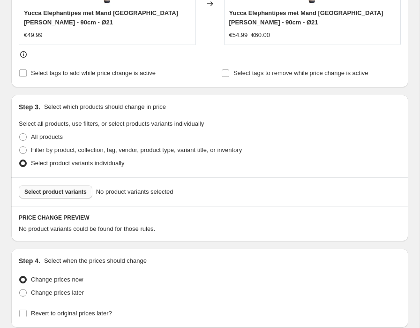
click at [69, 193] on span "Select product variants" at bounding box center [55, 191] width 62 height 7
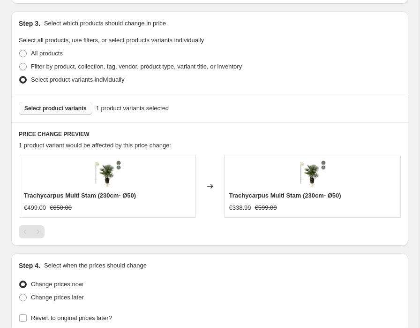
scroll to position [663, 0]
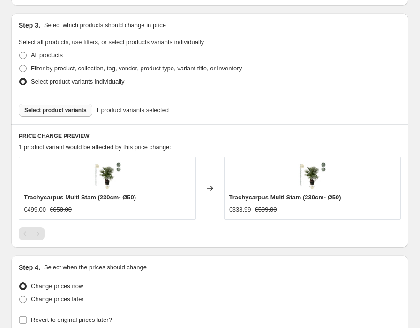
click at [142, 108] on span "1 product variants selected" at bounding box center [132, 109] width 73 height 9
click at [87, 110] on span "Select product variants" at bounding box center [55, 109] width 62 height 7
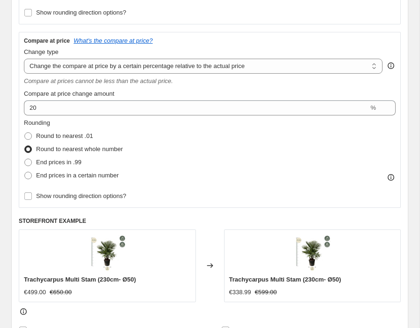
scroll to position [325, 0]
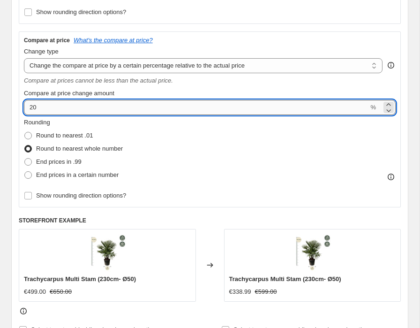
click at [228, 105] on input "20" at bounding box center [196, 107] width 344 height 15
click at [388, 111] on icon at bounding box center [388, 109] width 9 height 9
type input "19"
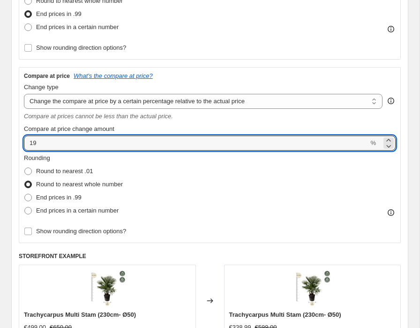
scroll to position [278, 0]
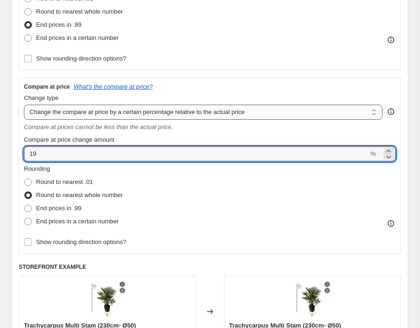
click at [131, 114] on select "Change the compare at price to the current price (sale) Change the compare at p…" at bounding box center [203, 111] width 358 height 15
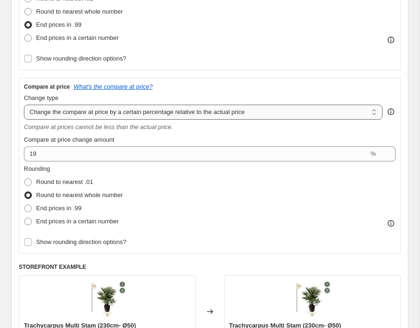
select select "percentage"
click at [24, 104] on select "Change the compare at price to the current price (sale) Change the compare at p…" at bounding box center [203, 111] width 358 height 15
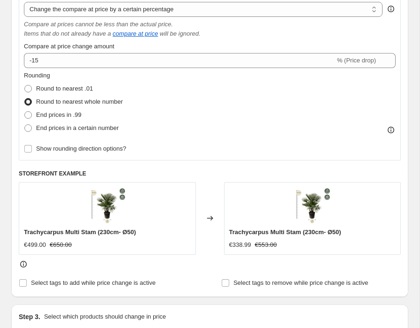
scroll to position [390, 0]
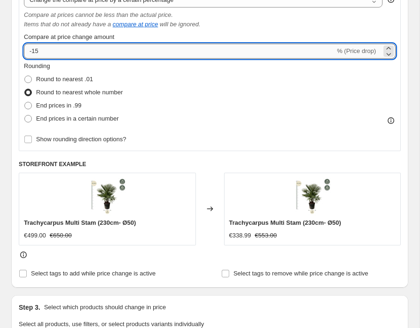
click at [164, 56] on input "-15" at bounding box center [179, 51] width 311 height 15
click at [291, 93] on div "Rounding Round to nearest .01 Round to nearest whole number End prices in .99 E…" at bounding box center [210, 93] width 372 height 64
click at [37, 50] on input "-25" at bounding box center [179, 51] width 311 height 15
click at [276, 130] on div "Rounding Round to nearest .01 Round to nearest whole number End prices in .99 E…" at bounding box center [210, 103] width 372 height 84
click at [35, 51] on input "-85" at bounding box center [179, 51] width 311 height 15
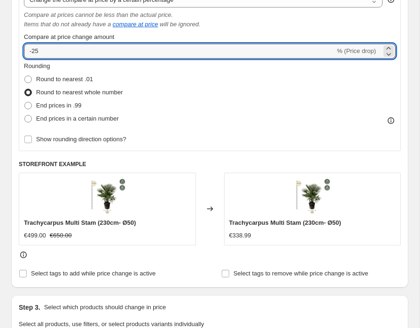
click at [237, 144] on div "Rounding Round to nearest .01 Round to nearest whole number End prices in .99 E…" at bounding box center [210, 103] width 372 height 84
click at [36, 51] on input "-25" at bounding box center [179, 51] width 311 height 15
click at [333, 128] on div "Rounding Round to nearest .01 Round to nearest whole number End prices in .99 E…" at bounding box center [210, 103] width 372 height 84
click at [37, 48] on input "-45" at bounding box center [179, 51] width 311 height 15
click at [281, 129] on div "Rounding Round to nearest .01 Round to nearest whole number End prices in .99 E…" at bounding box center [210, 103] width 372 height 84
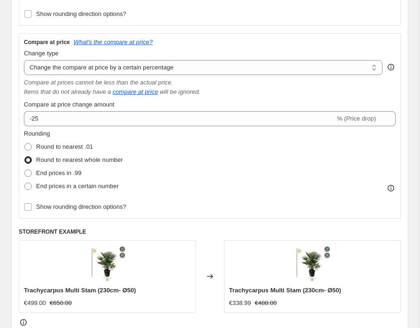
scroll to position [318, 0]
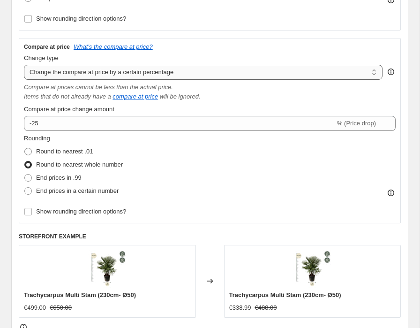
click at [191, 75] on select "Change the compare at price to the current price (sale) Change the compare at p…" at bounding box center [203, 72] width 358 height 15
click at [24, 65] on select "Change the compare at price to the current price (sale) Change the compare at p…" at bounding box center [203, 72] width 358 height 15
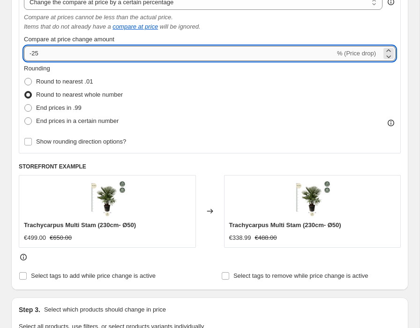
click at [129, 55] on input "-25" at bounding box center [179, 53] width 311 height 15
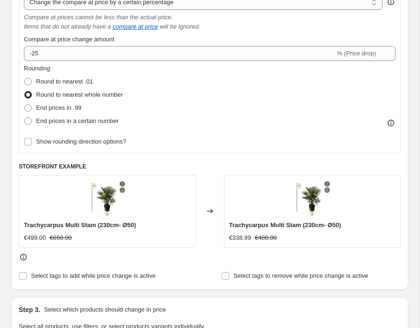
click at [222, 117] on div "Rounding Round to nearest .01 Round to nearest whole number End prices in .99 E…" at bounding box center [210, 96] width 372 height 64
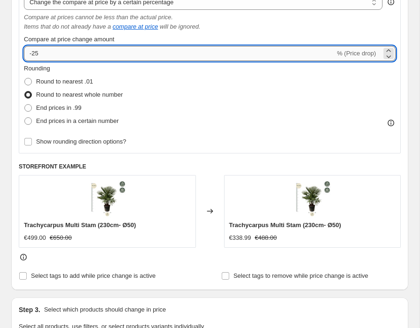
click at [158, 55] on input "-25" at bounding box center [179, 53] width 311 height 15
type input "-2"
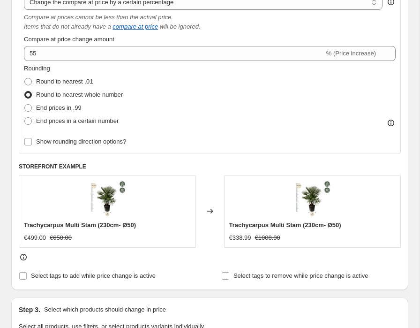
click at [235, 119] on div "Rounding Round to nearest .01 Round to nearest whole number End prices in .99 E…" at bounding box center [210, 96] width 372 height 64
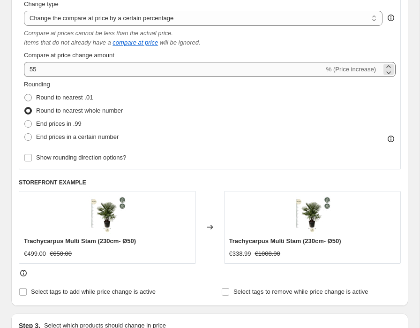
scroll to position [363, 0]
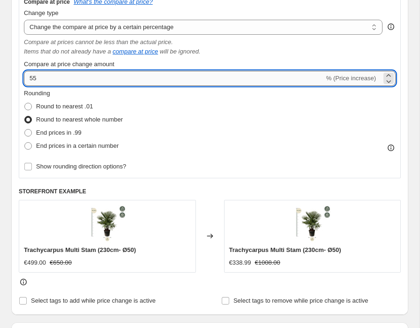
click at [127, 79] on input "55" at bounding box center [174, 78] width 300 height 15
click at [362, 77] on span "% (Price increase)" at bounding box center [351, 78] width 50 height 7
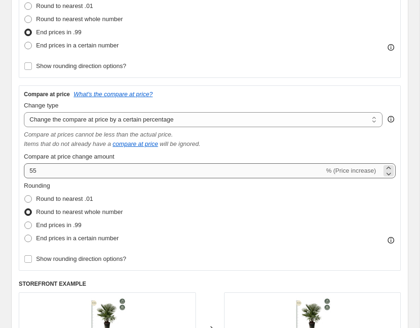
scroll to position [313, 0]
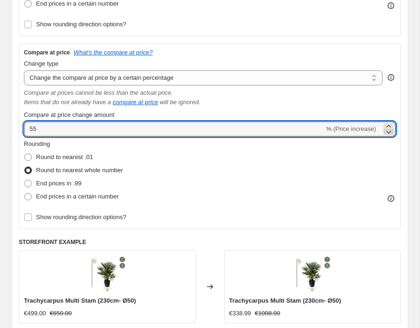
click at [388, 130] on icon at bounding box center [388, 131] width 9 height 9
type input "5"
click at [269, 190] on div "Rounding Round to nearest .01 Round to nearest whole number End prices in .99 E…" at bounding box center [210, 171] width 372 height 64
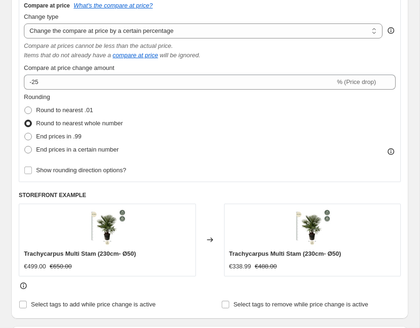
scroll to position [383, 0]
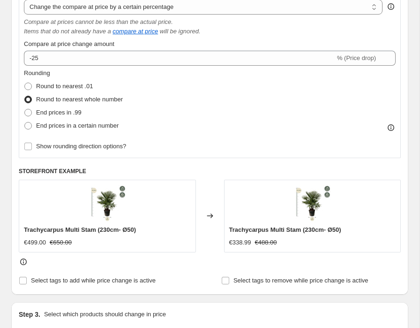
click at [300, 141] on div "Rounding Round to nearest .01 Round to nearest whole number End prices in .99 E…" at bounding box center [210, 110] width 372 height 84
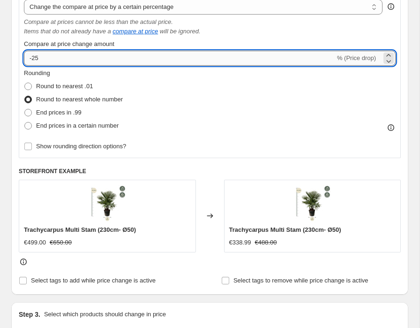
click at [37, 57] on input "-25" at bounding box center [179, 58] width 311 height 15
click at [286, 130] on div "Rounding Round to nearest .01 Round to nearest whole number End prices in .99 E…" at bounding box center [210, 100] width 372 height 64
click at [49, 61] on input "-35" at bounding box center [179, 58] width 311 height 15
type input "-3"
click at [221, 119] on div "Rounding Round to nearest .01 Round to nearest whole number End prices in .99 E…" at bounding box center [210, 100] width 372 height 64
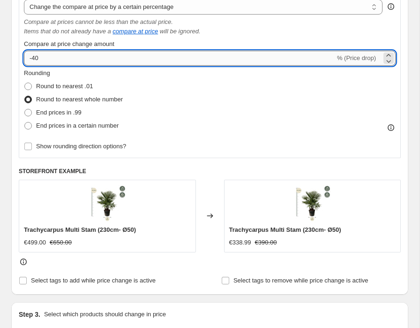
click at [61, 57] on input "-40" at bounding box center [179, 58] width 311 height 15
type input "-4"
type input "-38"
click at [282, 134] on div "Rounding Round to nearest .01 Round to nearest whole number End prices in .99 E…" at bounding box center [210, 110] width 372 height 84
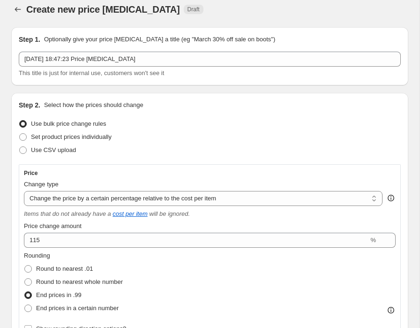
scroll to position [0, 0]
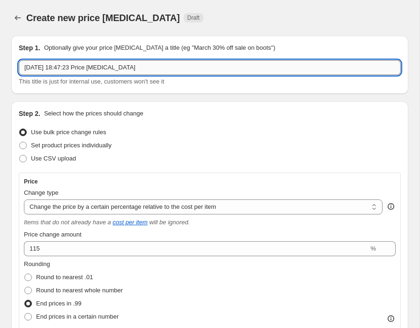
click at [253, 66] on input "[DATE] 18:47:23 Price [MEDICAL_DATA]" at bounding box center [210, 67] width 382 height 15
paste input "Trachycarpus Multi Stam"
type input "Trachycarpus Multi Stam 3"
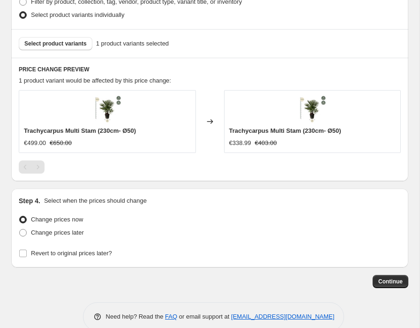
scroll to position [756, 0]
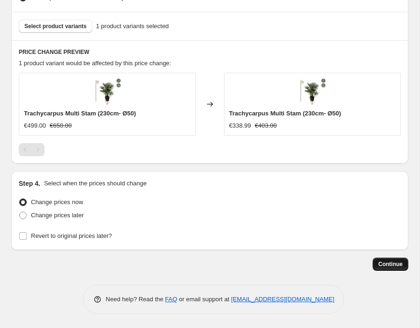
click at [401, 261] on span "Continue" at bounding box center [390, 263] width 24 height 7
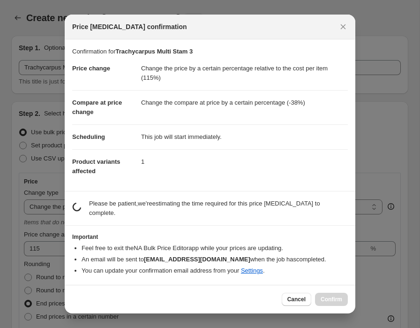
scroll to position [0, 0]
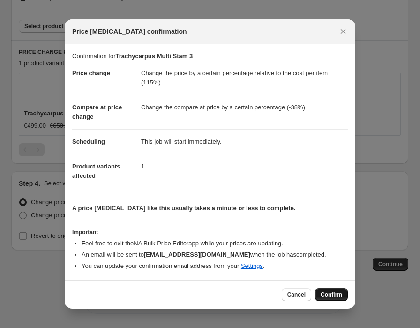
click at [329, 293] on span "Confirm" at bounding box center [332, 294] width 22 height 7
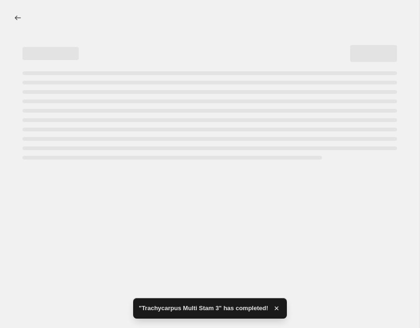
select select "pc"
select select "percentage"
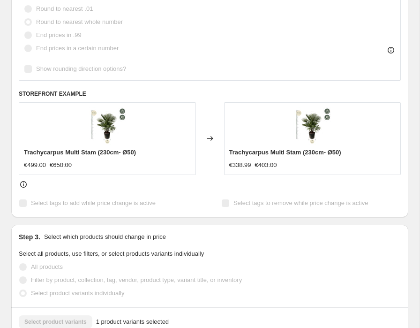
scroll to position [551, 0]
